Goal: Check status: Check status

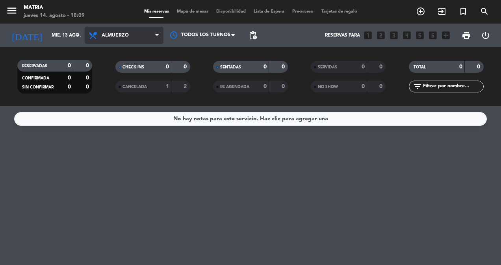
click at [150, 34] on span "Almuerzo" at bounding box center [124, 35] width 79 height 17
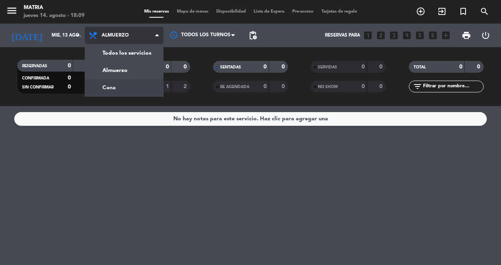
click at [130, 87] on div "menu MATRIA [DATE] 14. agosto - 18:09 Mis reservas Mapa de mesas Disponibilidad…" at bounding box center [250, 53] width 501 height 106
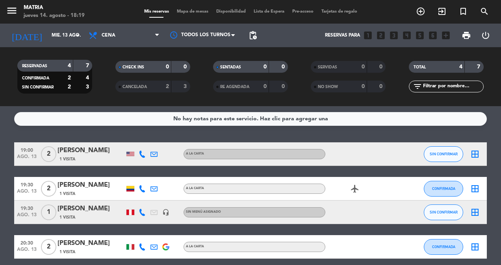
click at [356, 187] on icon "airplanemode_active" at bounding box center [354, 188] width 9 height 9
click at [354, 188] on icon "airplanemode_active" at bounding box center [354, 188] width 9 height 9
click at [69, 38] on input "mié. 13 ago." at bounding box center [79, 35] width 62 height 13
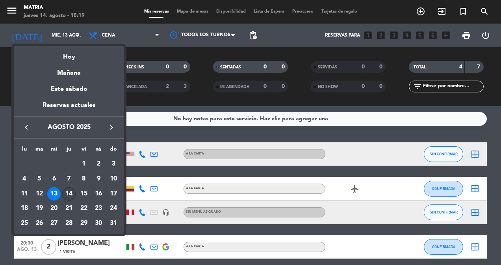
click at [70, 194] on div "14" at bounding box center [68, 193] width 13 height 13
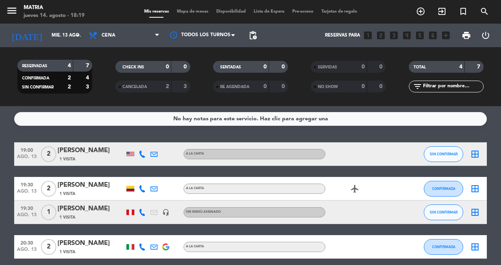
type input "jue. 14 ago."
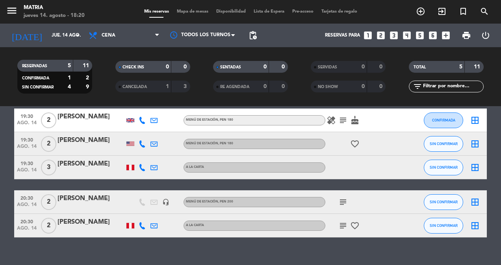
scroll to position [46, 0]
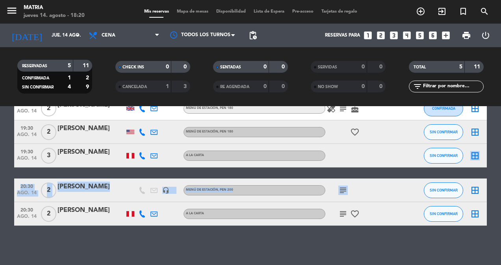
drag, startPoint x: 414, startPoint y: 246, endPoint x: 419, endPoint y: 163, distance: 83.6
click at [419, 163] on div "19:30 [DATE] 2 Ashvika Dalmia Menú de estación , PEN 180 healing subject cake C…" at bounding box center [250, 161] width 472 height 129
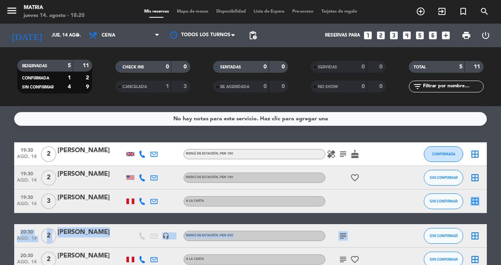
drag, startPoint x: 419, startPoint y: 163, endPoint x: 389, endPoint y: 102, distance: 67.8
click at [389, 102] on ng-component "menu MATRIA [DATE] 14. agosto - 18:20 Mis reservas Mapa de mesas Disponibilidad…" at bounding box center [250, 132] width 501 height 265
drag, startPoint x: 389, startPoint y: 102, endPoint x: 389, endPoint y: 127, distance: 24.4
click at [389, 127] on div "No hay notas para este servicio. Haz clic para agregar una 19:30 [DATE] 2 Ashvi…" at bounding box center [250, 185] width 501 height 159
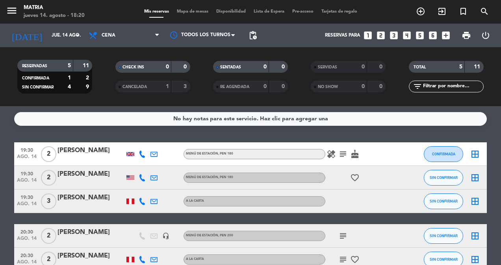
click at [333, 150] on icon "healing" at bounding box center [330, 154] width 9 height 9
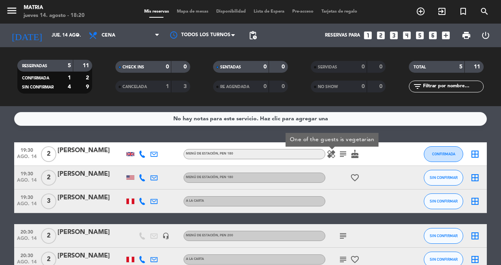
click at [344, 155] on icon "subject" at bounding box center [342, 154] width 9 height 9
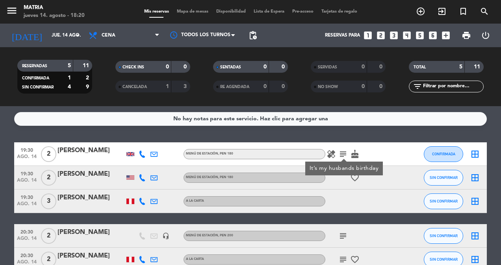
click at [355, 155] on icon "cake" at bounding box center [354, 154] width 9 height 9
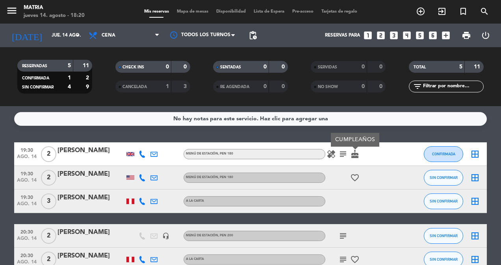
click at [329, 153] on icon "healing" at bounding box center [330, 154] width 9 height 9
click at [357, 179] on icon "favorite_border" at bounding box center [354, 177] width 9 height 9
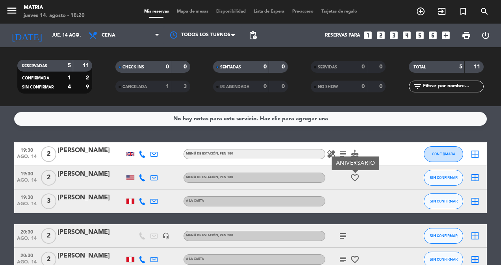
click at [355, 259] on icon "favorite_border" at bounding box center [354, 259] width 9 height 9
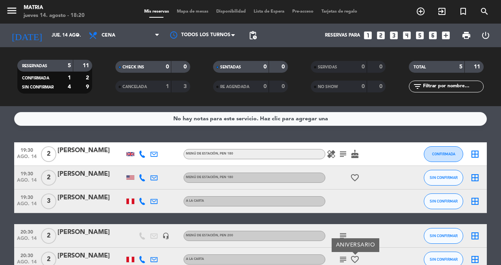
click at [345, 261] on icon "subject" at bounding box center [342, 259] width 9 height 9
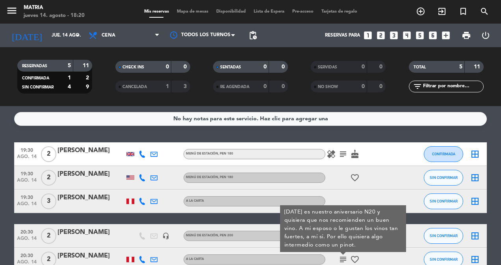
click at [408, 238] on div at bounding box center [406, 235] width 21 height 23
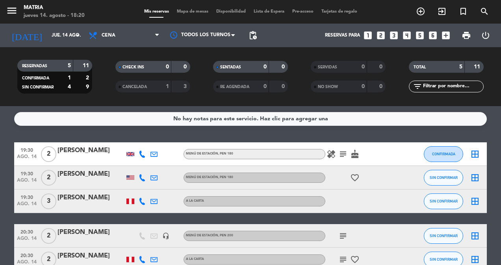
click at [340, 235] on icon "subject" at bounding box center [342, 235] width 9 height 9
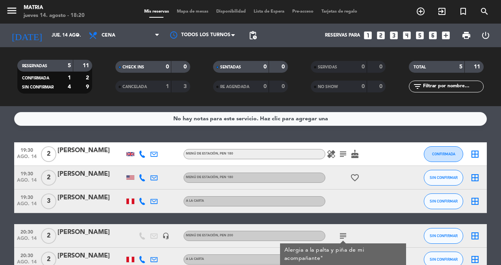
click at [343, 155] on icon "subject" at bounding box center [342, 154] width 9 height 9
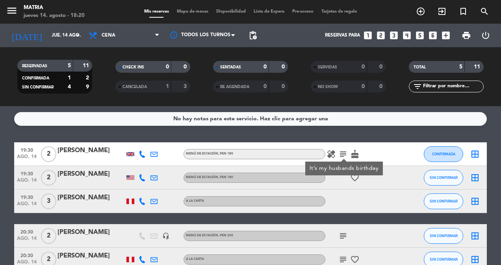
click at [343, 155] on icon "subject" at bounding box center [342, 154] width 9 height 9
drag, startPoint x: 488, startPoint y: 242, endPoint x: 496, endPoint y: 229, distance: 15.9
click at [497, 234] on bookings-row "19:30 [DATE] 2 Ashvika Dalmia Menú de estación , PEN 180 healing subject cake C…" at bounding box center [250, 206] width 501 height 129
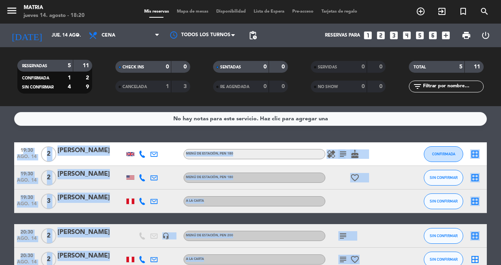
drag, startPoint x: 487, startPoint y: 207, endPoint x: 411, endPoint y: 257, distance: 90.6
click at [411, 257] on bookings-row "19:30 [DATE] 2 Ashvika Dalmia Menú de estación , PEN 180 healing subject cake C…" at bounding box center [250, 206] width 501 height 129
click at [411, 257] on div at bounding box center [406, 259] width 21 height 23
drag, startPoint x: 411, startPoint y: 257, endPoint x: 395, endPoint y: 263, distance: 17.5
click at [395, 263] on div "20:30 [DATE] 2 [PERSON_NAME] A la Carta subject favorite_border SIN CONFIRMAR b…" at bounding box center [250, 260] width 472 height 24
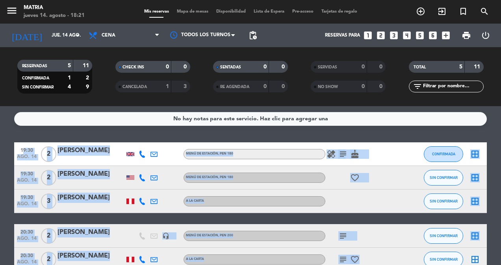
scroll to position [46, 0]
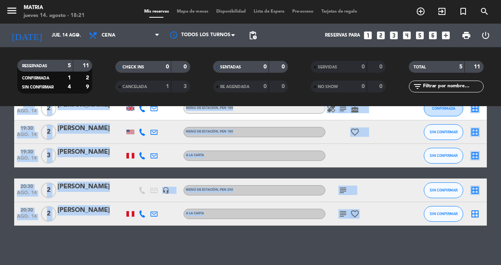
drag, startPoint x: 383, startPoint y: 163, endPoint x: 369, endPoint y: 211, distance: 50.3
click at [369, 211] on div "19:30 [DATE] 2 Ashvika Dalmia Menú de estación , PEN 180 healing subject cake C…" at bounding box center [250, 161] width 472 height 129
click at [369, 211] on div "subject favorite_border" at bounding box center [360, 213] width 71 height 23
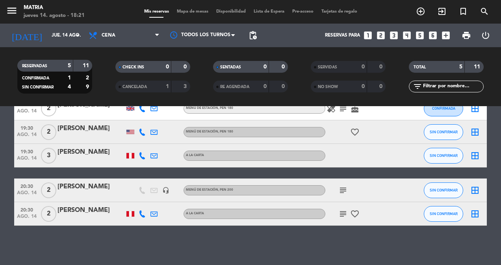
click at [358, 211] on icon "favorite_border" at bounding box center [354, 213] width 9 height 9
click at [338, 214] on icon "subject" at bounding box center [342, 213] width 9 height 9
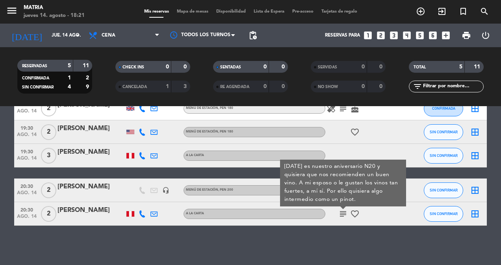
click at [338, 214] on icon "subject" at bounding box center [342, 213] width 9 height 9
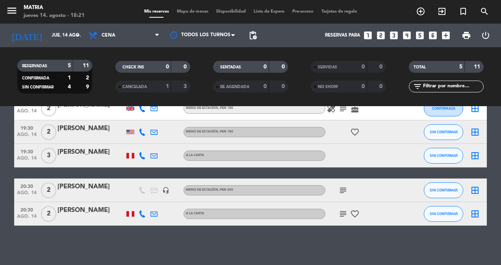
click at [342, 215] on icon "subject" at bounding box center [342, 213] width 9 height 9
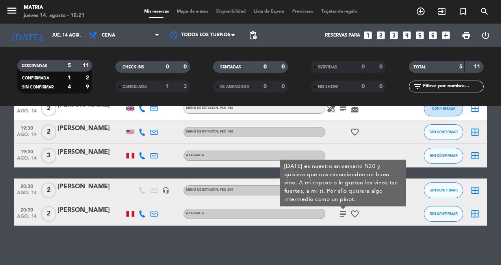
click at [342, 215] on icon "subject" at bounding box center [342, 213] width 9 height 9
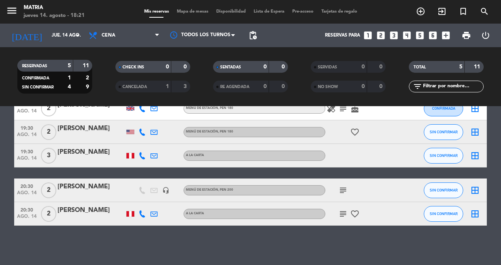
click at [342, 215] on icon "subject" at bounding box center [342, 213] width 9 height 9
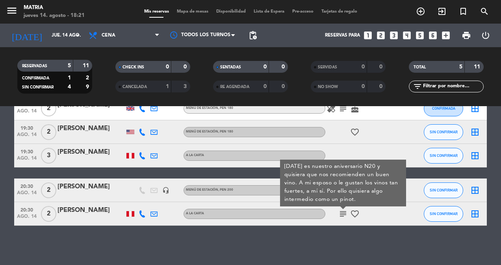
click at [343, 235] on div "No hay notas para este servicio. Haz clic para agregar una 19:30 [DATE] 2 Ashvi…" at bounding box center [250, 185] width 501 height 159
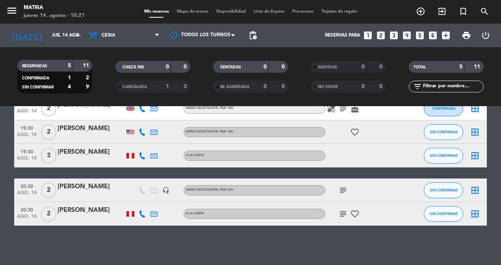
click at [343, 189] on icon "subject" at bounding box center [342, 190] width 9 height 9
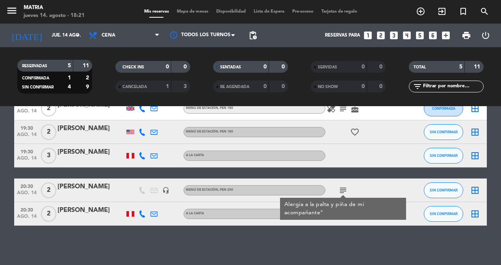
click at [350, 132] on icon "favorite_border" at bounding box center [354, 131] width 9 height 9
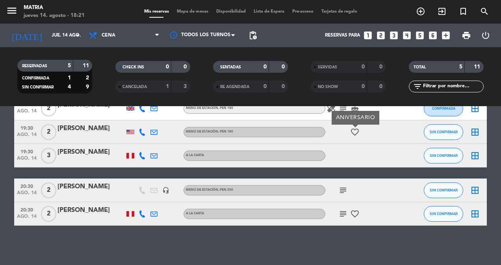
click at [338, 190] on icon "subject" at bounding box center [342, 190] width 9 height 9
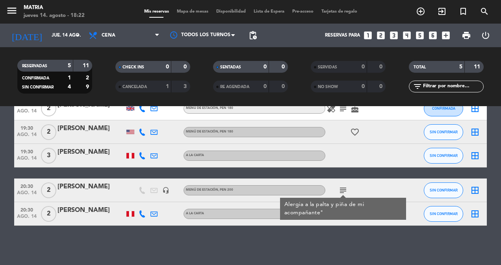
click at [356, 112] on icon "cake" at bounding box center [354, 108] width 9 height 9
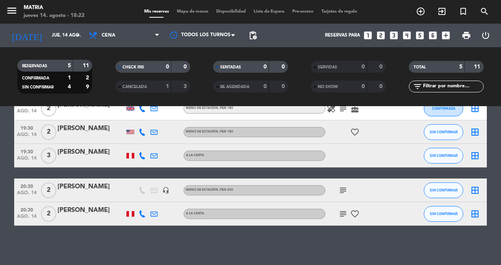
click at [373, 145] on div at bounding box center [360, 155] width 71 height 23
drag, startPoint x: 378, startPoint y: 118, endPoint x: 386, endPoint y: 105, distance: 14.5
click at [386, 105] on ng-component "menu MATRIA [DATE] 14. agosto - 18:22 Mis reservas Mapa de mesas Disponibilidad…" at bounding box center [250, 132] width 501 height 265
click at [497, 151] on bookings-row "19:30 [DATE] 2 Ashvika Dalmia Menú de estación , PEN 180 healing subject cake C…" at bounding box center [250, 161] width 501 height 129
drag, startPoint x: 385, startPoint y: 114, endPoint x: 390, endPoint y: 107, distance: 8.4
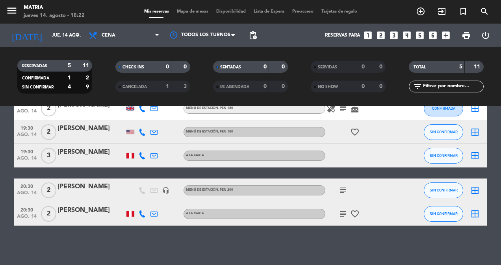
click at [390, 107] on div "healing subject cake" at bounding box center [360, 108] width 71 height 23
drag, startPoint x: 390, startPoint y: 107, endPoint x: 423, endPoint y: 109, distance: 33.1
click at [423, 109] on div "19:30 [DATE] 2 Ashvika Dalmia Menú de estación , PEN 180 healing subject cake C…" at bounding box center [250, 109] width 472 height 24
click at [500, 163] on html "close × MATRIA × chrome_reader_mode Listado de Reservas account_box Clientes ac…" at bounding box center [250, 132] width 501 height 265
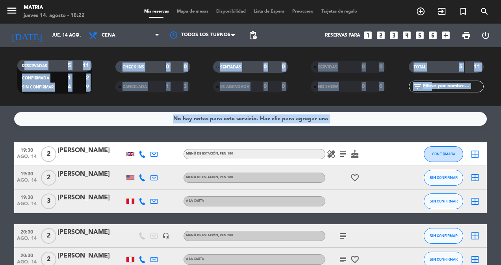
drag, startPoint x: 492, startPoint y: 151, endPoint x: 481, endPoint y: 50, distance: 101.7
click at [481, 50] on ng-component "menu MATRIA [DATE] 14. agosto - 18:22 Mis reservas Mapa de mesas Disponibilidad…" at bounding box center [250, 132] width 501 height 265
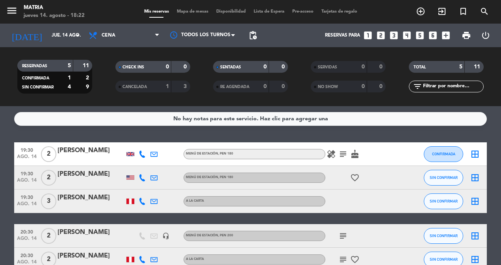
click at [344, 157] on icon "subject" at bounding box center [342, 154] width 9 height 9
click at [359, 157] on span "cake" at bounding box center [355, 154] width 12 height 9
click at [349, 150] on span "cake" at bounding box center [355, 154] width 12 height 9
click at [351, 153] on icon "cake" at bounding box center [354, 154] width 9 height 9
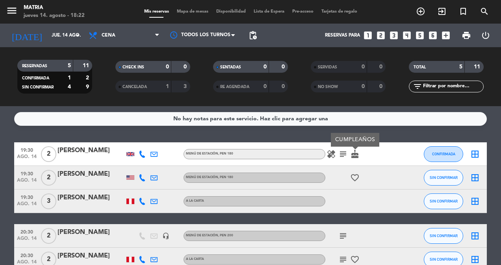
click at [351, 153] on icon "cake" at bounding box center [354, 154] width 9 height 9
click at [345, 235] on icon "subject" at bounding box center [342, 235] width 9 height 9
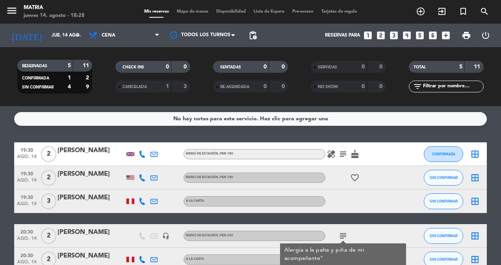
click at [415, 240] on div at bounding box center [406, 235] width 21 height 23
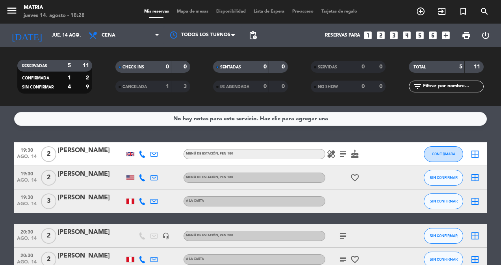
click at [350, 262] on icon "favorite_border" at bounding box center [354, 259] width 9 height 9
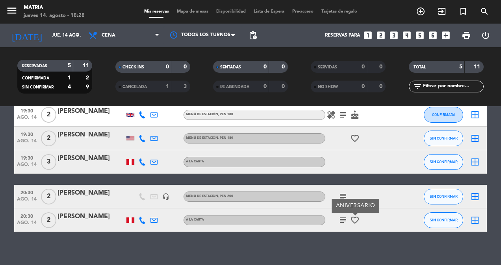
scroll to position [46, 0]
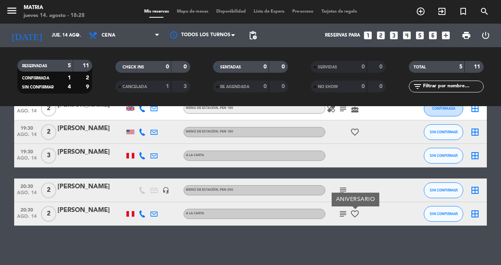
drag, startPoint x: 403, startPoint y: 239, endPoint x: 395, endPoint y: 232, distance: 10.9
click at [395, 232] on div "No hay notas para este servicio. Haz clic para agregar una 19:30 [DATE] 2 Ashvi…" at bounding box center [250, 185] width 501 height 159
click at [356, 139] on div "favorite_border" at bounding box center [360, 131] width 71 height 23
click at [355, 132] on icon "favorite_border" at bounding box center [354, 131] width 9 height 9
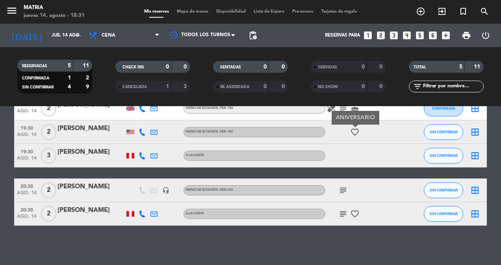
click at [491, 132] on bookings-row "19:30 [DATE] 2 Ashvika Dalmia Menú de estación , PEN 180 healing subject cake C…" at bounding box center [250, 161] width 501 height 129
drag, startPoint x: 491, startPoint y: 110, endPoint x: 425, endPoint y: 107, distance: 65.8
click at [425, 107] on bookings-row "19:30 [DATE] 2 Ashvika Dalmia Menú de estación , PEN 180 healing subject cake C…" at bounding box center [250, 161] width 501 height 129
drag, startPoint x: 425, startPoint y: 107, endPoint x: 401, endPoint y: 107, distance: 24.4
click at [401, 107] on ng-component "menu MATRIA [DATE] 14. agosto - 18:31 Mis reservas Mapa de mesas Disponibilidad…" at bounding box center [250, 132] width 501 height 265
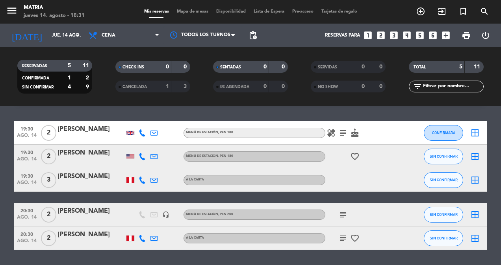
scroll to position [0, 0]
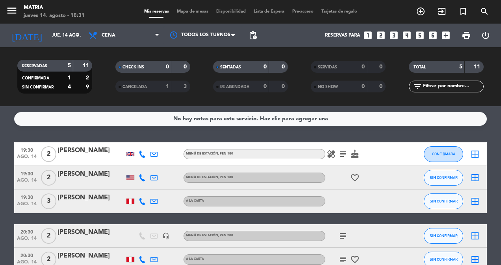
drag, startPoint x: 393, startPoint y: 131, endPoint x: 394, endPoint y: 115, distance: 15.4
click at [394, 115] on div "No hay notas para este servicio. Haz clic para agregar una 19:30 [DATE] 2 Ashvi…" at bounding box center [250, 185] width 501 height 159
click at [394, 115] on div "No hay notas para este servicio. Haz clic para agregar una" at bounding box center [250, 119] width 472 height 14
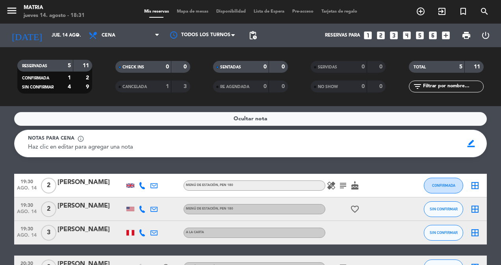
click at [355, 145] on div "Haz clic en editar para agregar una nota" at bounding box center [243, 147] width 430 height 9
click at [333, 181] on icon "healing" at bounding box center [330, 185] width 9 height 9
click at [340, 185] on icon "subject" at bounding box center [342, 185] width 9 height 9
click at [353, 184] on icon "cake" at bounding box center [354, 185] width 9 height 9
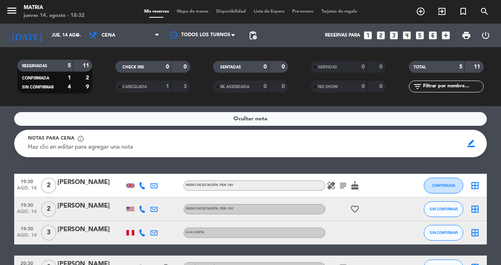
click at [331, 187] on icon "healing" at bounding box center [330, 185] width 9 height 9
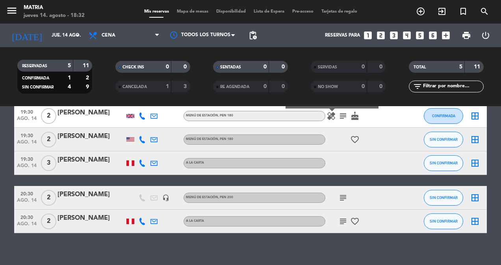
scroll to position [72, 0]
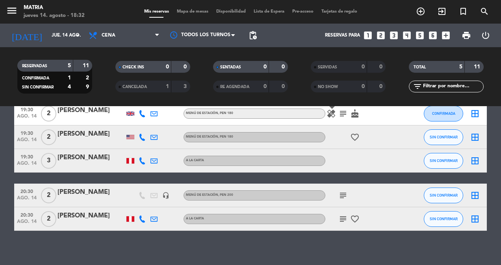
click at [343, 114] on icon "subject" at bounding box center [342, 113] width 9 height 9
click at [327, 113] on icon "healing" at bounding box center [330, 113] width 9 height 9
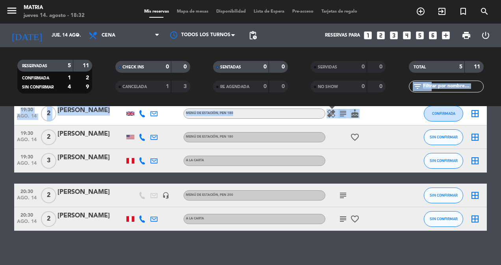
drag, startPoint x: 408, startPoint y: 110, endPoint x: 409, endPoint y: 103, distance: 7.2
click at [409, 103] on ng-component "menu MATRIA [DATE] 14. agosto - 18:32 Mis reservas Mapa de mesas Disponibilidad…" at bounding box center [250, 132] width 501 height 265
drag, startPoint x: 409, startPoint y: 103, endPoint x: 405, endPoint y: 108, distance: 6.8
click at [405, 108] on div at bounding box center [406, 113] width 21 height 23
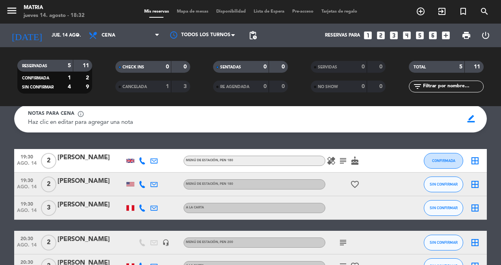
scroll to position [41, 0]
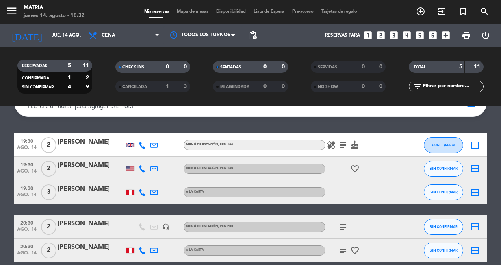
click at [327, 141] on icon "healing" at bounding box center [330, 144] width 9 height 9
click at [355, 169] on icon "favorite_border" at bounding box center [354, 168] width 9 height 9
click at [352, 251] on icon "favorite_border" at bounding box center [354, 250] width 9 height 9
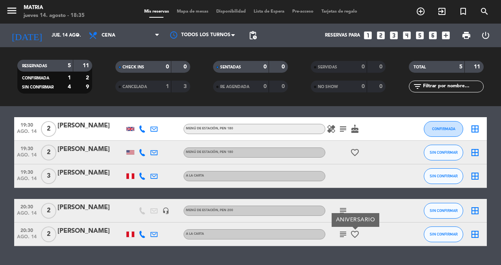
scroll to position [57, 0]
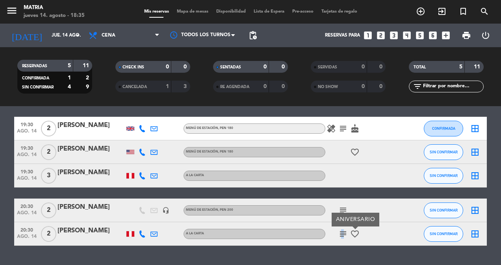
drag, startPoint x: 340, startPoint y: 228, endPoint x: 342, endPoint y: 234, distance: 6.2
click at [342, 234] on div "subject favorite_border ANIVERSARIO" at bounding box center [360, 233] width 71 height 23
click at [342, 234] on icon "subject" at bounding box center [342, 233] width 9 height 9
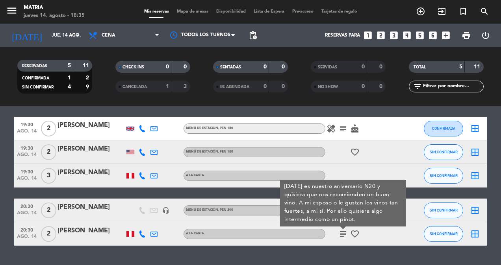
click at [406, 213] on div at bounding box center [406, 210] width 21 height 23
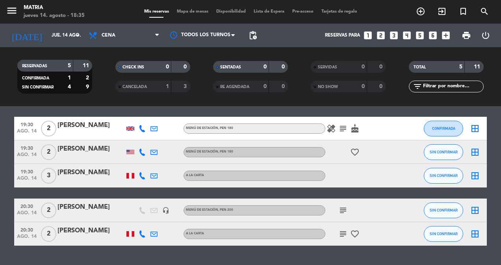
click at [342, 210] on icon "subject" at bounding box center [342, 210] width 9 height 9
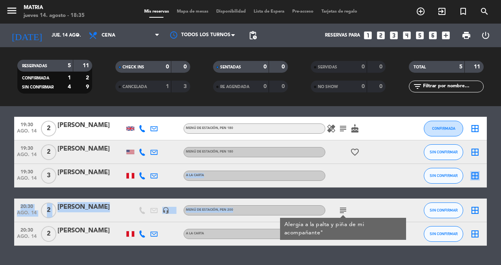
drag, startPoint x: 259, startPoint y: 196, endPoint x: 171, endPoint y: 169, distance: 92.5
click at [171, 169] on div "19:30 [DATE] 2 Ashvika Dalmia Menú de estación , PEN 180 healing subject cake C…" at bounding box center [250, 181] width 472 height 129
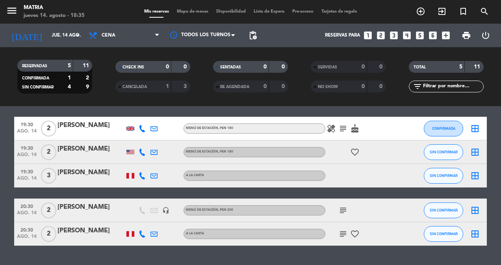
click at [341, 214] on icon "subject" at bounding box center [342, 210] width 9 height 9
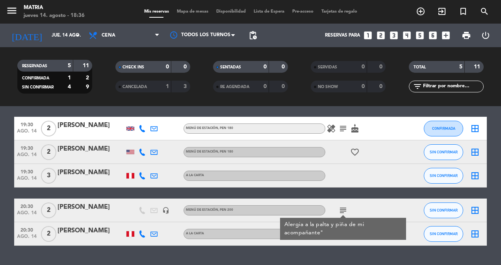
click at [382, 197] on div "19:30 [DATE] 2 Ashvika Dalmia Menú de estación , PEN 180 healing subject cake C…" at bounding box center [250, 181] width 472 height 129
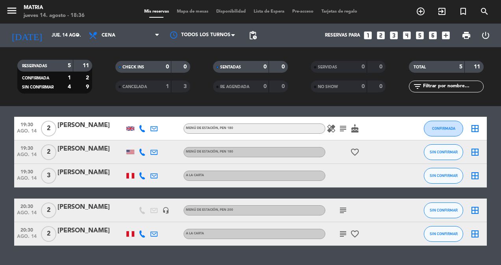
click at [342, 230] on icon "subject" at bounding box center [342, 233] width 9 height 9
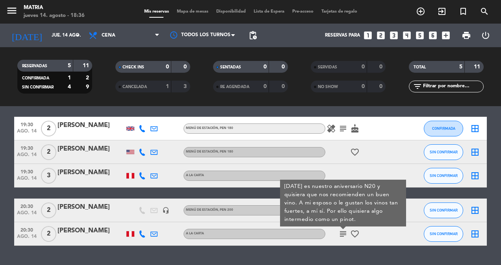
click at [392, 232] on div "subject [DATE] es nuestro aniversario N20 y quisiera que nos recomienden un bue…" at bounding box center [360, 233] width 71 height 23
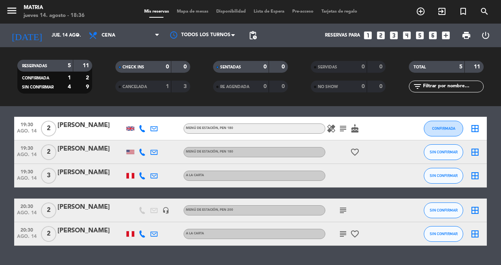
click at [330, 130] on icon "healing" at bounding box center [330, 128] width 9 height 9
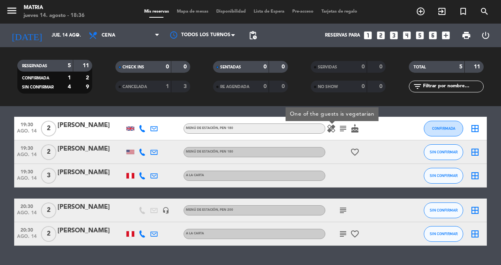
click at [341, 128] on icon "subject" at bounding box center [342, 128] width 9 height 9
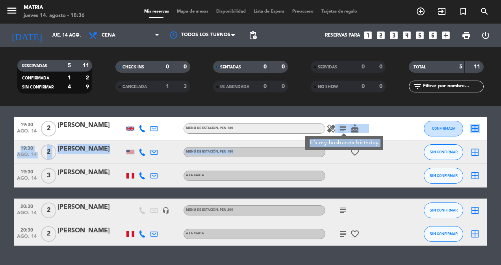
drag, startPoint x: 316, startPoint y: 127, endPoint x: 314, endPoint y: 166, distance: 38.6
click at [314, 166] on div "19:30 [DATE] 2 Ashvika Dalmia Menú de estación , PEN 180 healing subject It’s m…" at bounding box center [250, 181] width 472 height 129
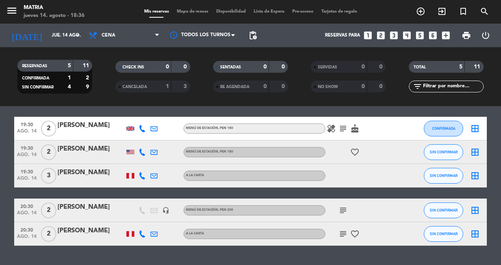
click at [335, 179] on div at bounding box center [360, 175] width 71 height 23
click at [358, 126] on icon "cake" at bounding box center [354, 128] width 9 height 9
click at [354, 148] on icon "favorite_border" at bounding box center [354, 152] width 9 height 9
click at [353, 233] on icon "favorite_border" at bounding box center [354, 233] width 9 height 9
click at [153, 126] on icon at bounding box center [153, 128] width 7 height 7
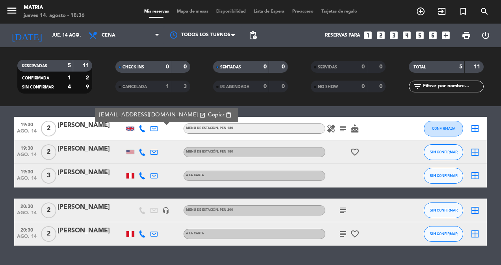
click at [356, 178] on div at bounding box center [360, 175] width 71 height 23
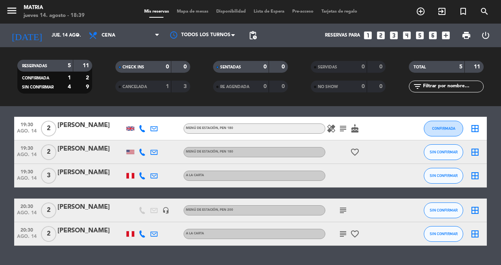
click at [342, 232] on icon "subject" at bounding box center [342, 233] width 9 height 9
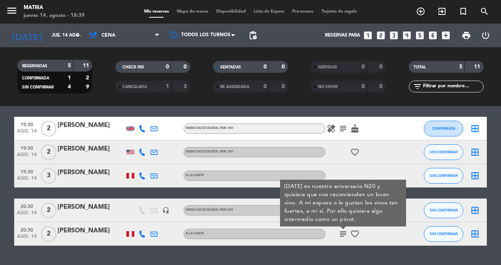
click at [353, 229] on icon "favorite_border" at bounding box center [354, 233] width 9 height 9
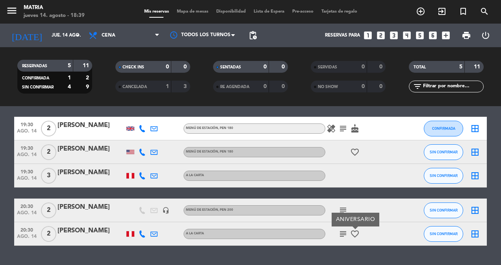
click at [355, 155] on icon "favorite_border" at bounding box center [354, 152] width 9 height 9
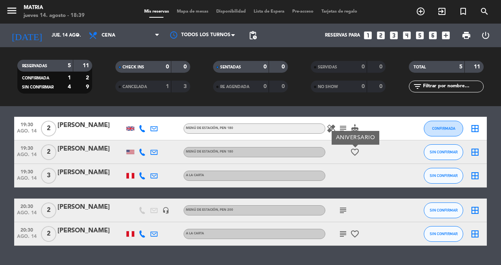
scroll to position [77, 0]
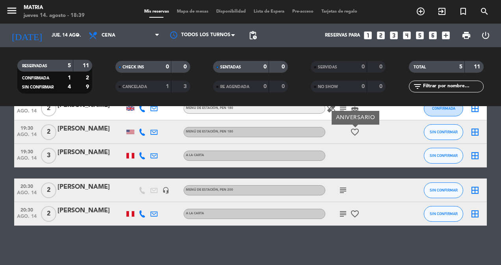
click at [340, 192] on icon "subject" at bounding box center [342, 190] width 9 height 9
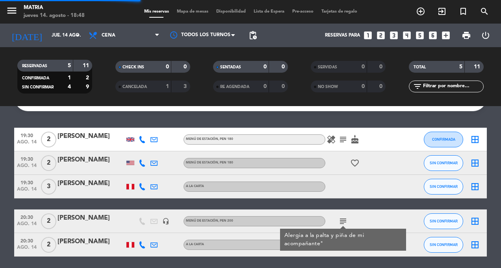
scroll to position [42, 0]
